Goal: Task Accomplishment & Management: Manage account settings

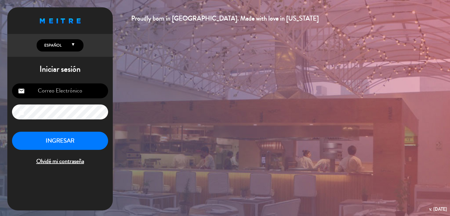
type input "[EMAIL_ADDRESS][DOMAIN_NAME]"
click at [82, 145] on button "INGRESAR" at bounding box center [60, 141] width 96 height 18
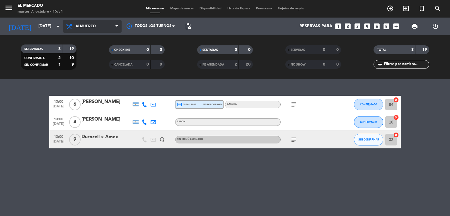
click at [86, 31] on span "Almuerzo" at bounding box center [92, 26] width 59 height 13
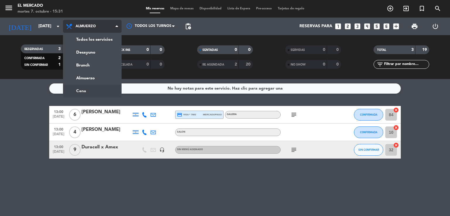
click at [90, 86] on ng-component "menu El Mercado [DATE] 7. octubre - 15:31 Mis reservas Mapa de mesas Disponibil…" at bounding box center [225, 108] width 450 height 216
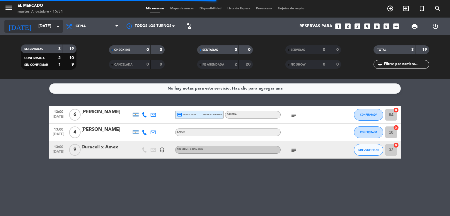
click at [35, 25] on input "[DATE]" at bounding box center [63, 26] width 56 height 11
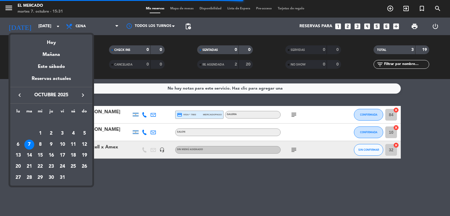
click at [82, 154] on div "19" at bounding box center [84, 156] width 10 height 10
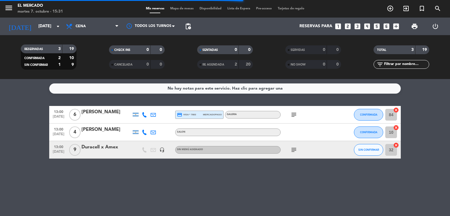
type input "[DATE]"
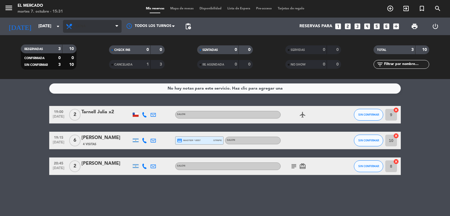
click at [87, 20] on span "Cena" at bounding box center [92, 26] width 59 height 13
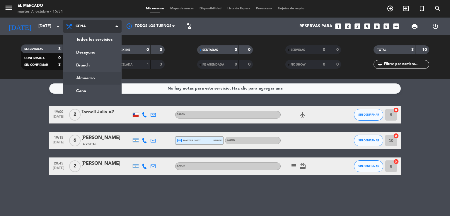
click at [100, 74] on div "menu El Mercado [DATE] 7. octubre - 15:31 Mis reservas Mapa de mesas Disponibil…" at bounding box center [225, 39] width 450 height 79
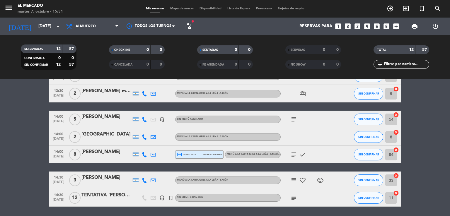
scroll to position [163, 0]
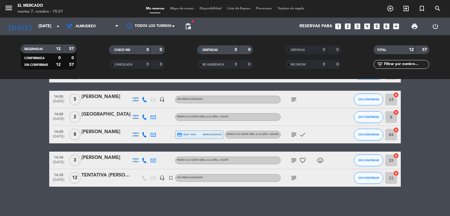
click at [104, 178] on div "TENTATIVA [PERSON_NAME]" at bounding box center [107, 176] width 50 height 8
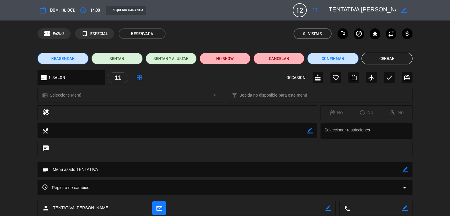
click at [403, 12] on icon "border_color" at bounding box center [405, 11] width 6 height 6
click at [342, 8] on textarea at bounding box center [362, 10] width 67 height 11
click at [402, 8] on icon at bounding box center [405, 11] width 6 height 6
click at [400, 8] on div "border_color" at bounding box center [404, 10] width 17 height 11
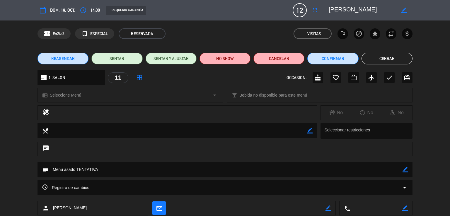
click at [403, 9] on icon "border_color" at bounding box center [405, 11] width 6 height 6
click at [392, 9] on textarea at bounding box center [362, 10] width 67 height 11
type textarea "[PERSON_NAME]"
click at [403, 9] on icon at bounding box center [405, 11] width 6 height 6
click at [405, 171] on icon "border_color" at bounding box center [406, 170] width 6 height 6
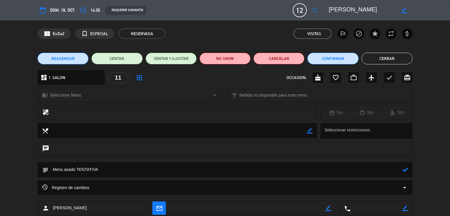
click at [90, 170] on textarea at bounding box center [225, 169] width 354 height 15
click at [53, 168] on textarea at bounding box center [225, 169] width 354 height 15
click at [159, 167] on textarea at bounding box center [225, 169] width 354 height 15
type textarea "071025 - VH - Adentro. Menu asado. Coordina ASM"
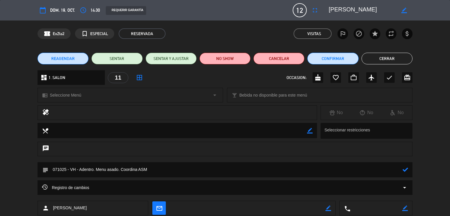
click at [407, 170] on icon at bounding box center [406, 170] width 6 height 6
click at [381, 57] on button "Cerrar" at bounding box center [387, 59] width 51 height 12
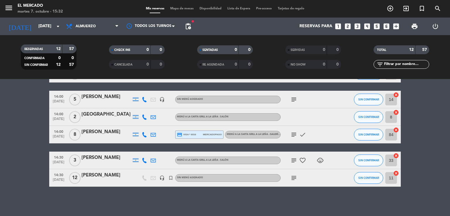
click at [298, 177] on span "subject" at bounding box center [294, 178] width 9 height 7
click at [296, 177] on icon "subject" at bounding box center [294, 178] width 7 height 7
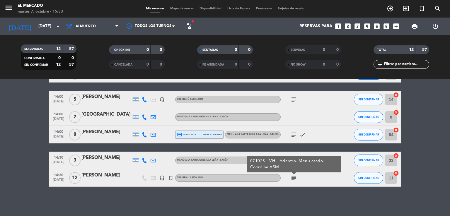
click at [173, 7] on span "Mapa de mesas" at bounding box center [181, 8] width 29 height 3
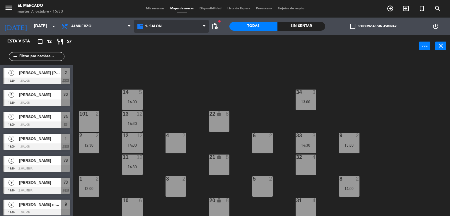
click at [141, 20] on span "1. SALON" at bounding box center [171, 26] width 75 height 13
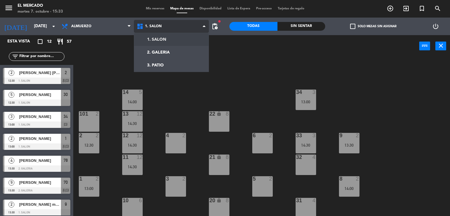
click at [149, 45] on ng-component "menu El Mercado [DATE] 7. octubre - 15:33 Mis reservas Mapa de mesas Disponibil…" at bounding box center [225, 108] width 450 height 217
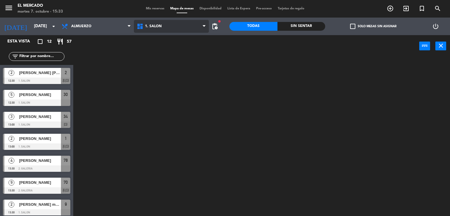
click at [160, 27] on span "1. SALON" at bounding box center [153, 26] width 17 height 4
click at [165, 53] on ng-component "menu El Mercado [DATE] 7. octubre - 15:33 Mis reservas Mapa de mesas Disponibil…" at bounding box center [225, 108] width 450 height 217
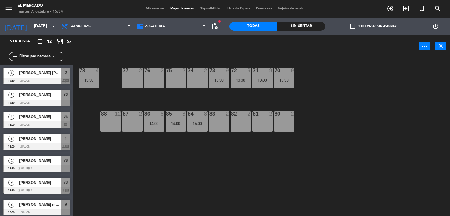
click at [150, 7] on span "Mis reservas" at bounding box center [155, 8] width 24 height 3
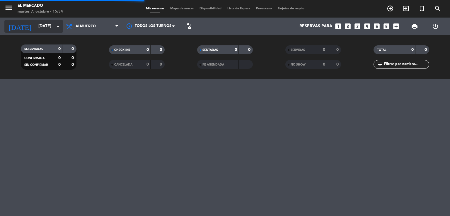
click at [35, 25] on input "[DATE]" at bounding box center [63, 26] width 56 height 11
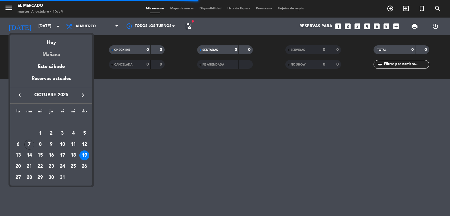
click at [55, 57] on div "Mañana" at bounding box center [51, 53] width 82 height 12
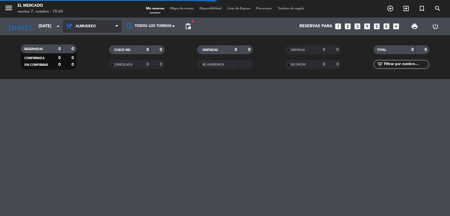
click at [87, 30] on span "Almuerzo" at bounding box center [92, 26] width 59 height 13
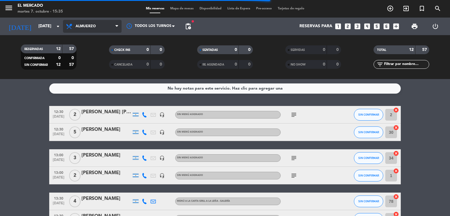
click at [91, 30] on span "Almuerzo" at bounding box center [92, 26] width 59 height 13
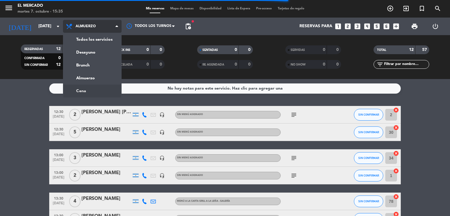
click at [95, 91] on ng-component "menu El Mercado [DATE] 7. octubre - 15:35 Mis reservas Mapa de mesas Disponibil…" at bounding box center [225, 108] width 450 height 216
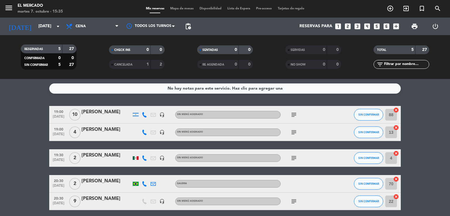
click at [298, 114] on span "subject" at bounding box center [294, 114] width 9 height 7
click at [296, 114] on icon "subject" at bounding box center [294, 114] width 7 height 7
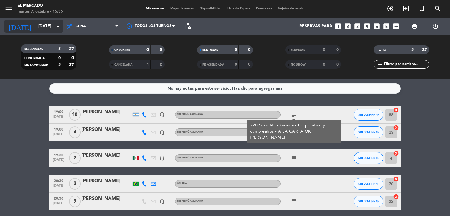
click at [42, 25] on input "[DATE]" at bounding box center [63, 26] width 56 height 11
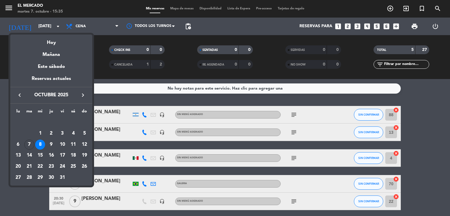
click at [90, 158] on td "19" at bounding box center [84, 155] width 11 height 11
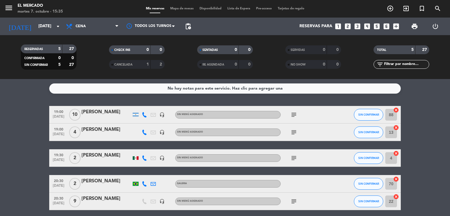
type input "[DATE]"
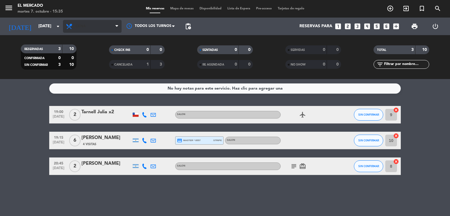
click at [89, 24] on span "Cena" at bounding box center [92, 26] width 59 height 13
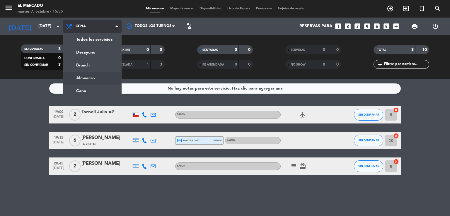
click at [97, 84] on ng-component "menu El Mercado [DATE] 7. octubre - 15:35 Mis reservas Mapa de mesas Disponibil…" at bounding box center [225, 108] width 450 height 216
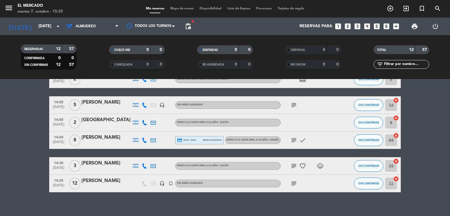
scroll to position [163, 0]
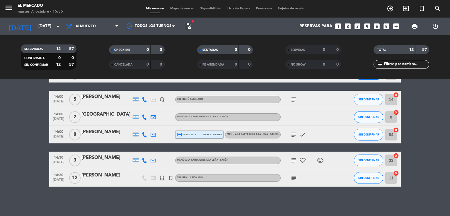
click at [297, 178] on icon "subject" at bounding box center [294, 178] width 7 height 7
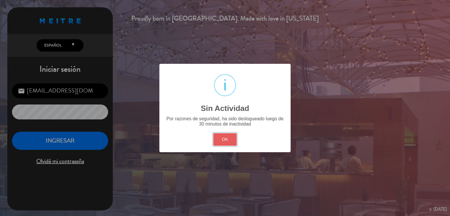
click at [220, 144] on button "OK" at bounding box center [225, 139] width 24 height 13
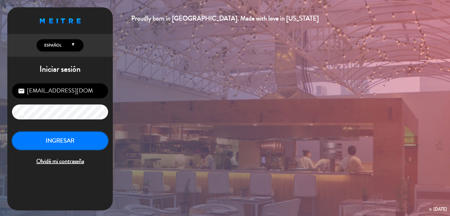
click at [69, 147] on button "INGRESAR" at bounding box center [60, 141] width 96 height 18
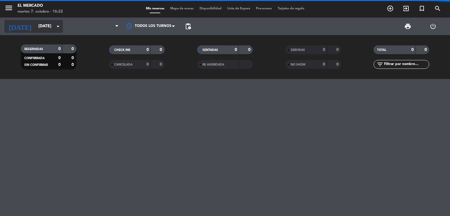
click at [56, 23] on icon "arrow_drop_down" at bounding box center [58, 26] width 7 height 7
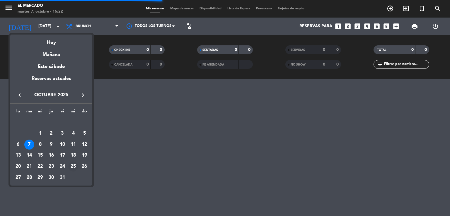
click at [76, 165] on div "25" at bounding box center [73, 167] width 10 height 10
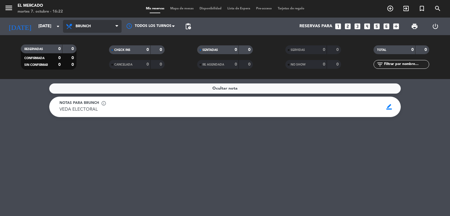
click at [84, 27] on span "Brunch" at bounding box center [83, 26] width 15 height 4
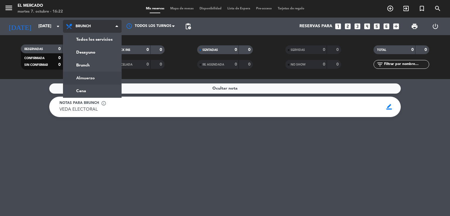
click at [102, 78] on div "menu El Mercado [DATE] 7. octubre - 16:22 Mis reservas Mapa de mesas Disponibil…" at bounding box center [225, 39] width 450 height 79
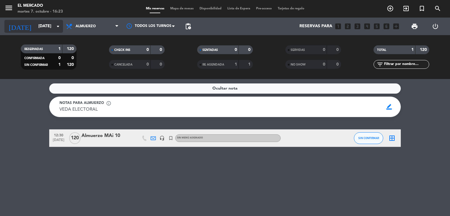
click at [35, 30] on input "[DATE]" at bounding box center [63, 26] width 56 height 11
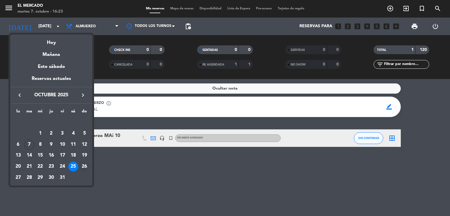
click at [84, 167] on div "26" at bounding box center [84, 167] width 10 height 10
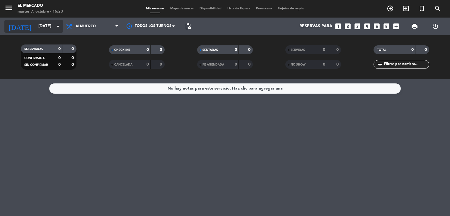
click at [44, 27] on input "[DATE]" at bounding box center [63, 26] width 56 height 11
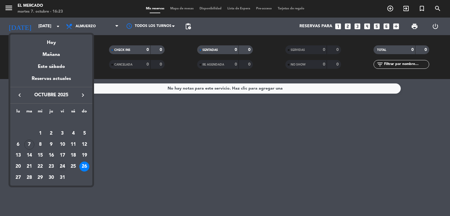
click at [60, 163] on div "24" at bounding box center [62, 167] width 10 height 10
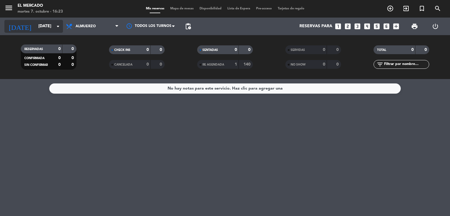
click at [52, 29] on input "[DATE]" at bounding box center [63, 26] width 56 height 11
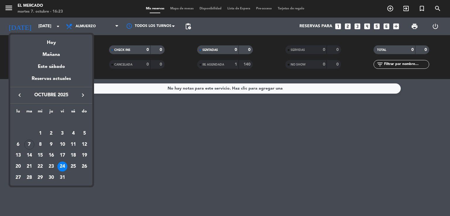
click at [91, 17] on div at bounding box center [225, 108] width 450 height 216
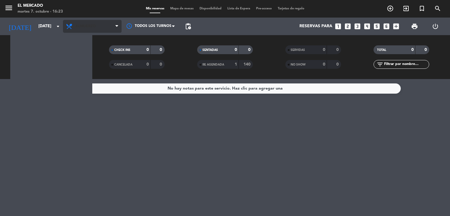
click at [93, 26] on span "Almuerzo" at bounding box center [86, 26] width 20 height 4
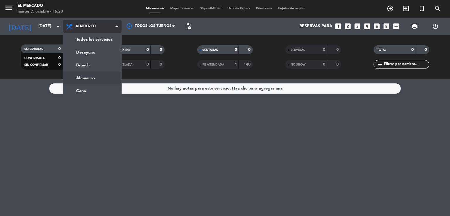
click at [94, 96] on ng-component "menu El Mercado [DATE] 7. octubre - 16:23 Mis reservas Mapa de mesas Disponibil…" at bounding box center [225, 108] width 450 height 216
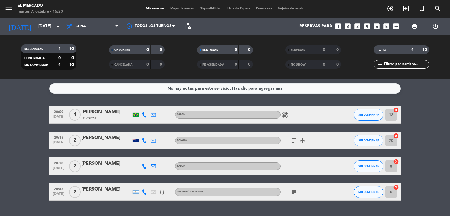
click at [17, 118] on bookings-row "20:00 [DATE] 4 [PERSON_NAME] 2 Visitas SALON healing SIN CONFIRMAR 13 cancel 20…" at bounding box center [225, 153] width 450 height 95
click at [46, 24] on input "[DATE]" at bounding box center [63, 26] width 56 height 11
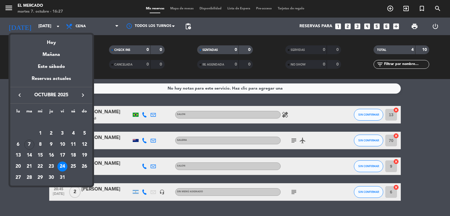
click at [80, 99] on div "keyboard_arrow_left octubre 2025 keyboard_arrow_right" at bounding box center [51, 95] width 82 height 16
click at [82, 97] on icon "keyboard_arrow_right" at bounding box center [82, 95] width 7 height 7
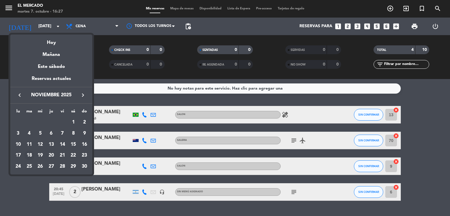
click at [27, 157] on div "18" at bounding box center [29, 156] width 10 height 10
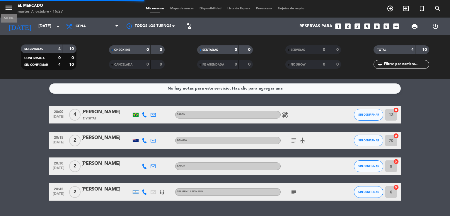
click at [6, 7] on icon "menu" at bounding box center [8, 8] width 9 height 9
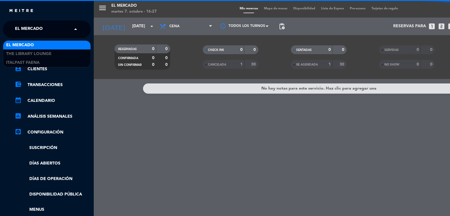
click at [52, 26] on input "text" at bounding box center [48, 29] width 72 height 13
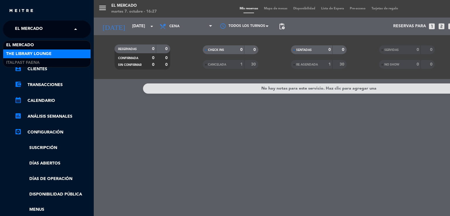
click at [50, 52] on span "The Library Lounge" at bounding box center [28, 54] width 45 height 7
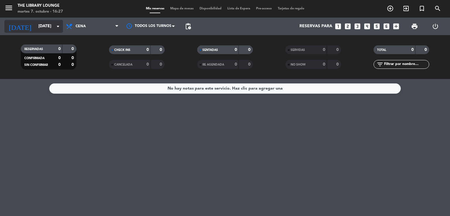
click at [35, 23] on input "[DATE]" at bounding box center [63, 26] width 56 height 11
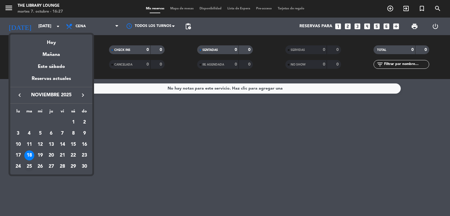
click at [29, 163] on div "25" at bounding box center [29, 167] width 10 height 10
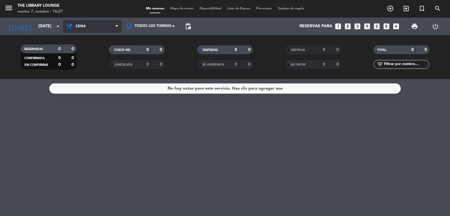
click at [93, 21] on span "Cena" at bounding box center [92, 26] width 59 height 13
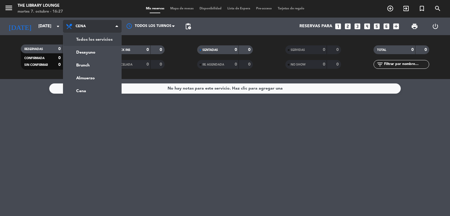
click at [96, 36] on div "menu The Library Lounge [DATE] 7. octubre - 16:27 Mis reservas Mapa de mesas Di…" at bounding box center [225, 39] width 450 height 79
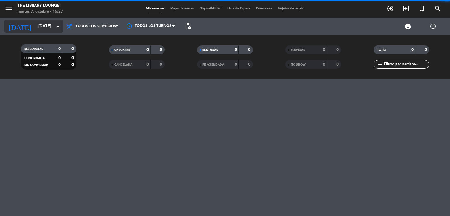
click at [35, 30] on input "[DATE]" at bounding box center [63, 26] width 56 height 11
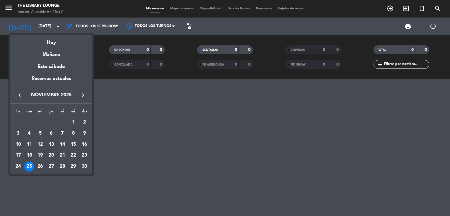
click at [31, 152] on div "18" at bounding box center [29, 156] width 10 height 10
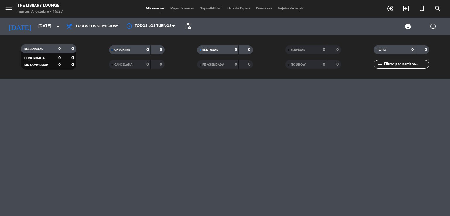
type input "[DATE]"
